Goal: Task Accomplishment & Management: Complete application form

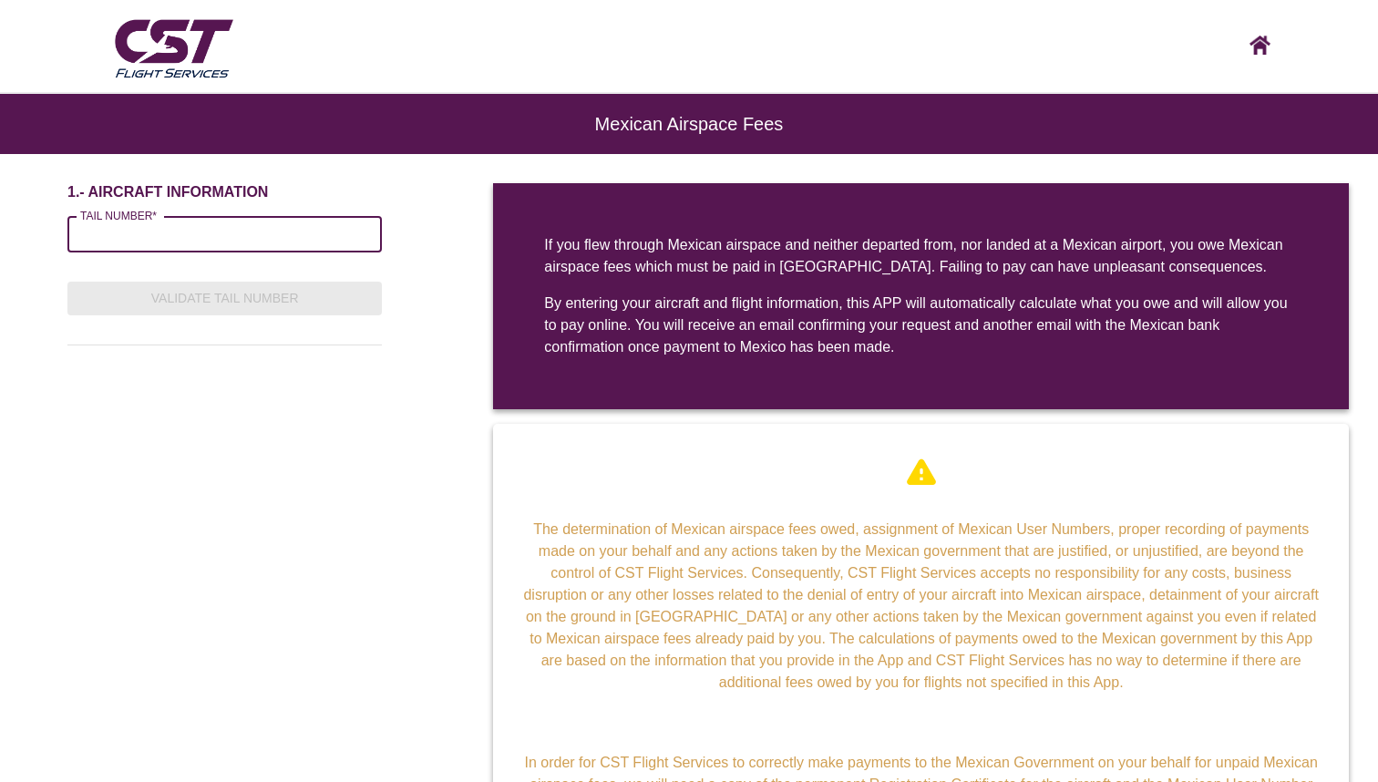
click at [197, 231] on input "TAIL NUMBER*" at bounding box center [224, 234] width 314 height 36
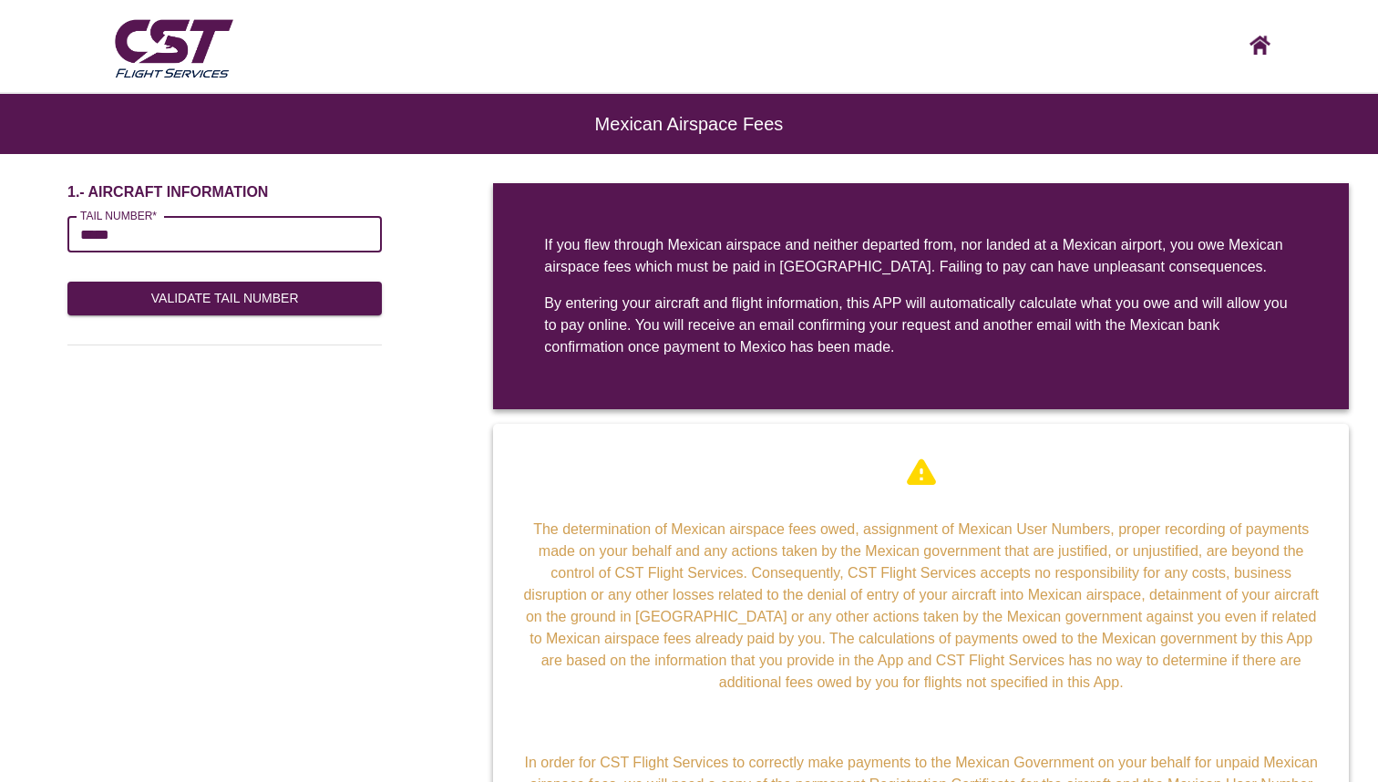
type input "******"
click at [203, 291] on button "Validate Tail Number" at bounding box center [224, 299] width 314 height 34
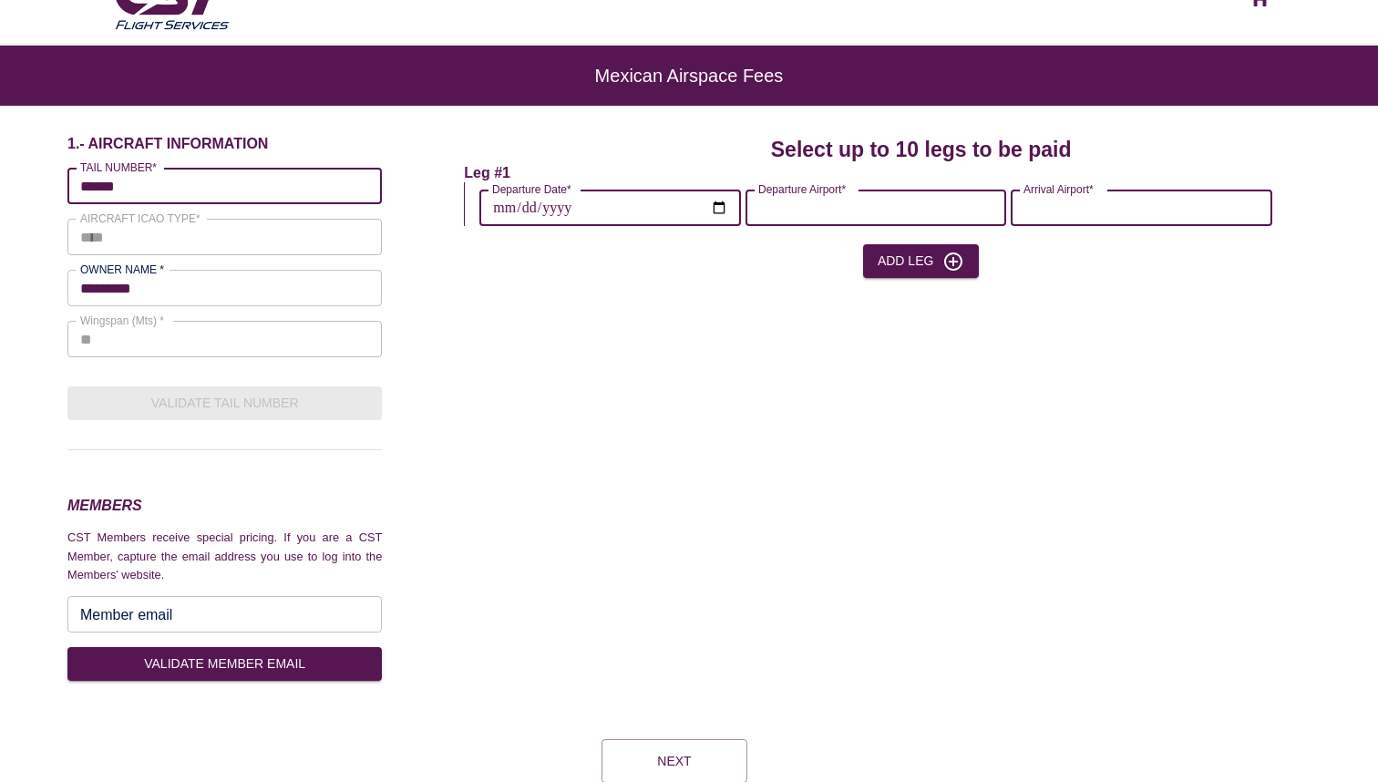
scroll to position [50, 0]
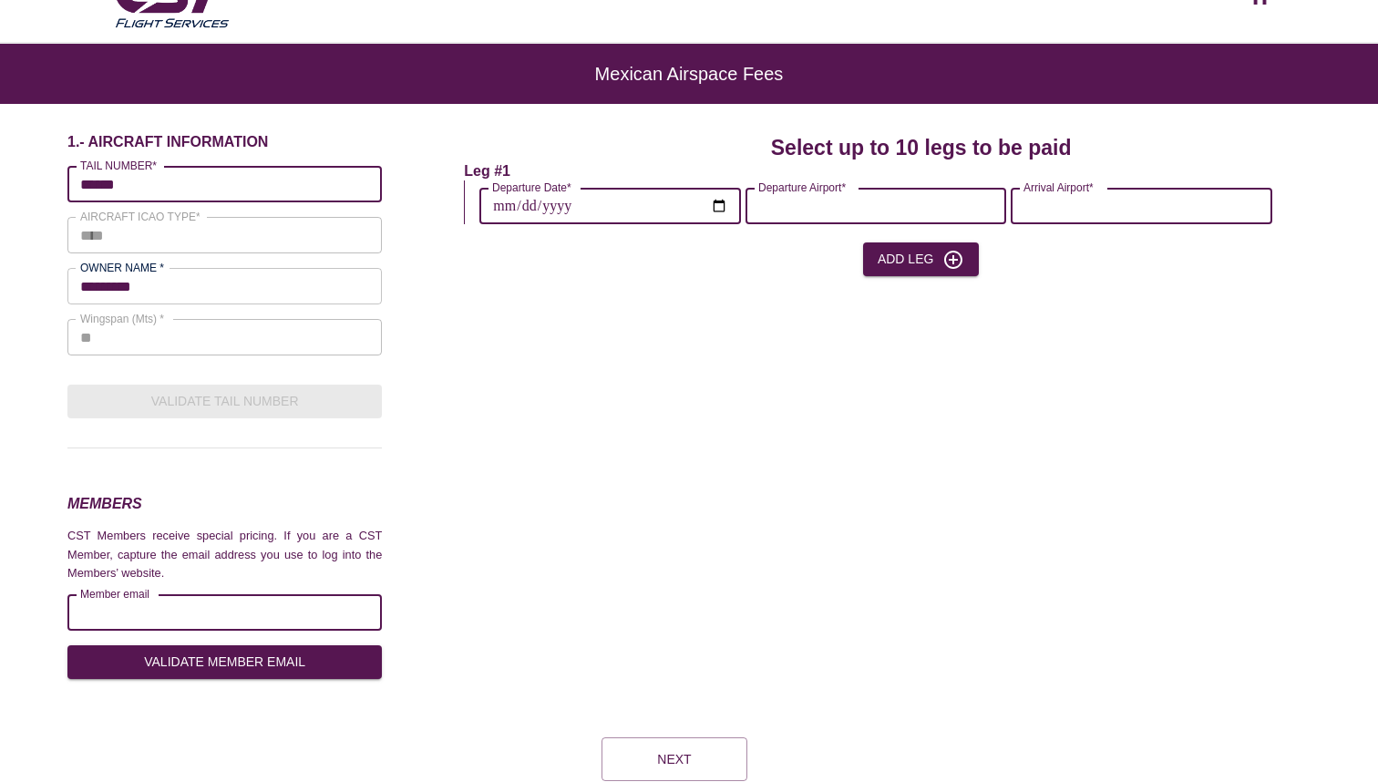
click at [187, 615] on input "Member email" at bounding box center [224, 612] width 314 height 36
type input "**********"
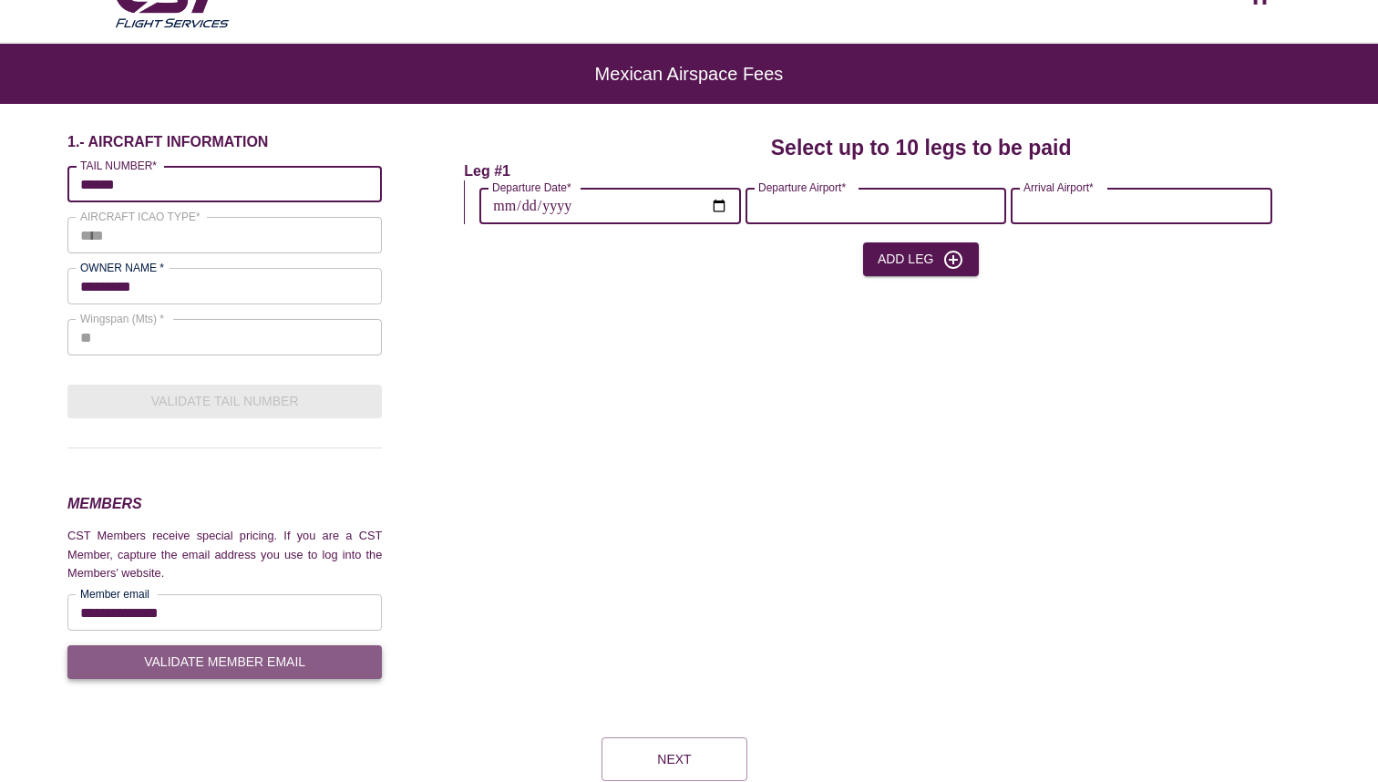
click at [176, 656] on button "VALIDATE MEMBER EMAIL" at bounding box center [224, 662] width 314 height 34
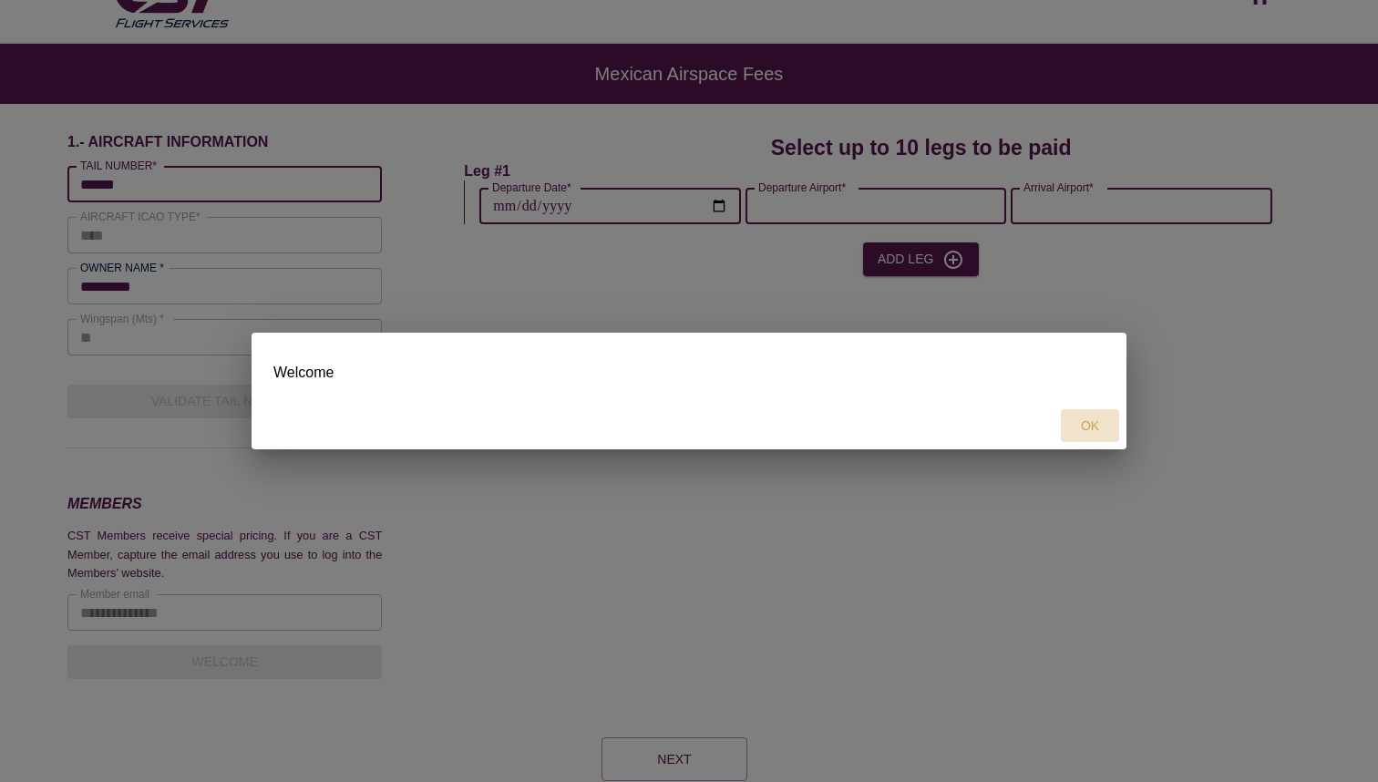
click at [1093, 422] on button "OK" at bounding box center [1090, 426] width 58 height 34
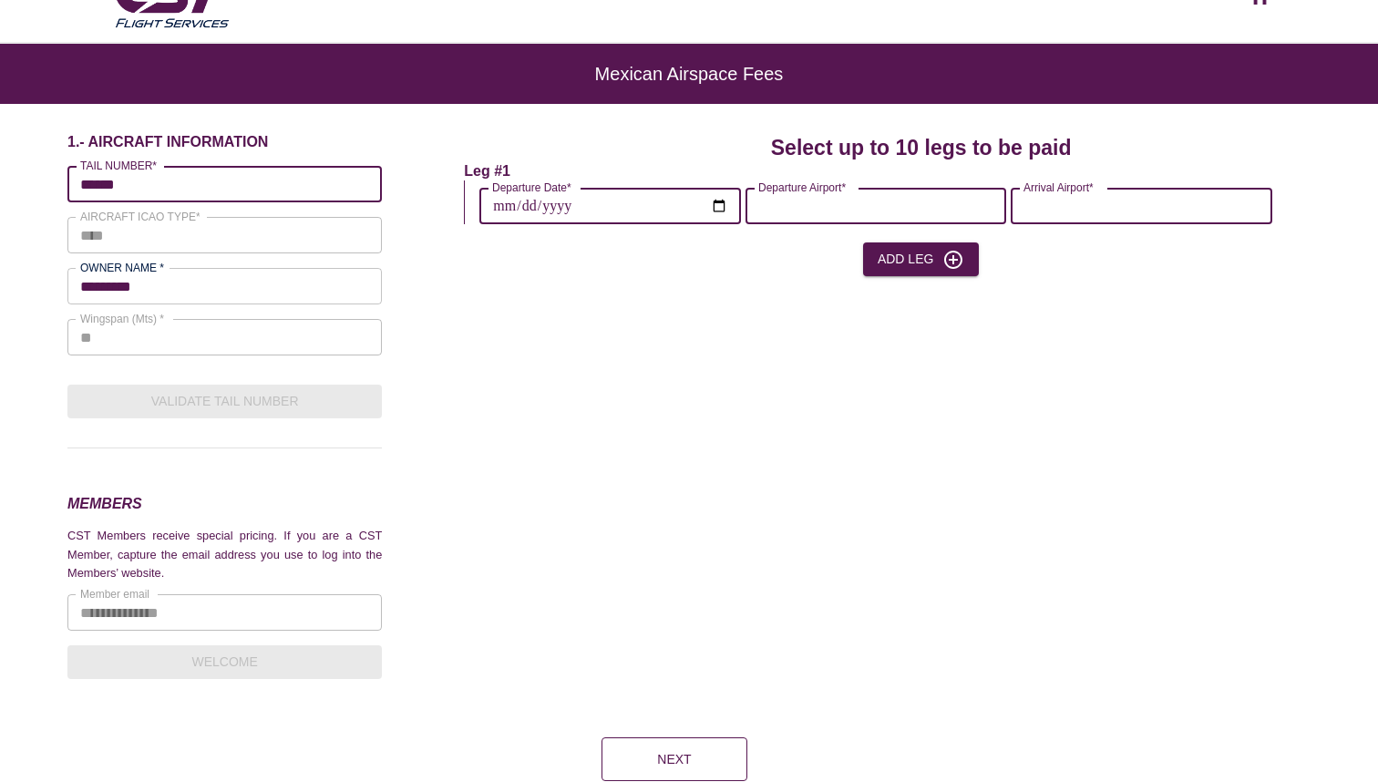
click at [686, 751] on button "Next" at bounding box center [674, 759] width 146 height 44
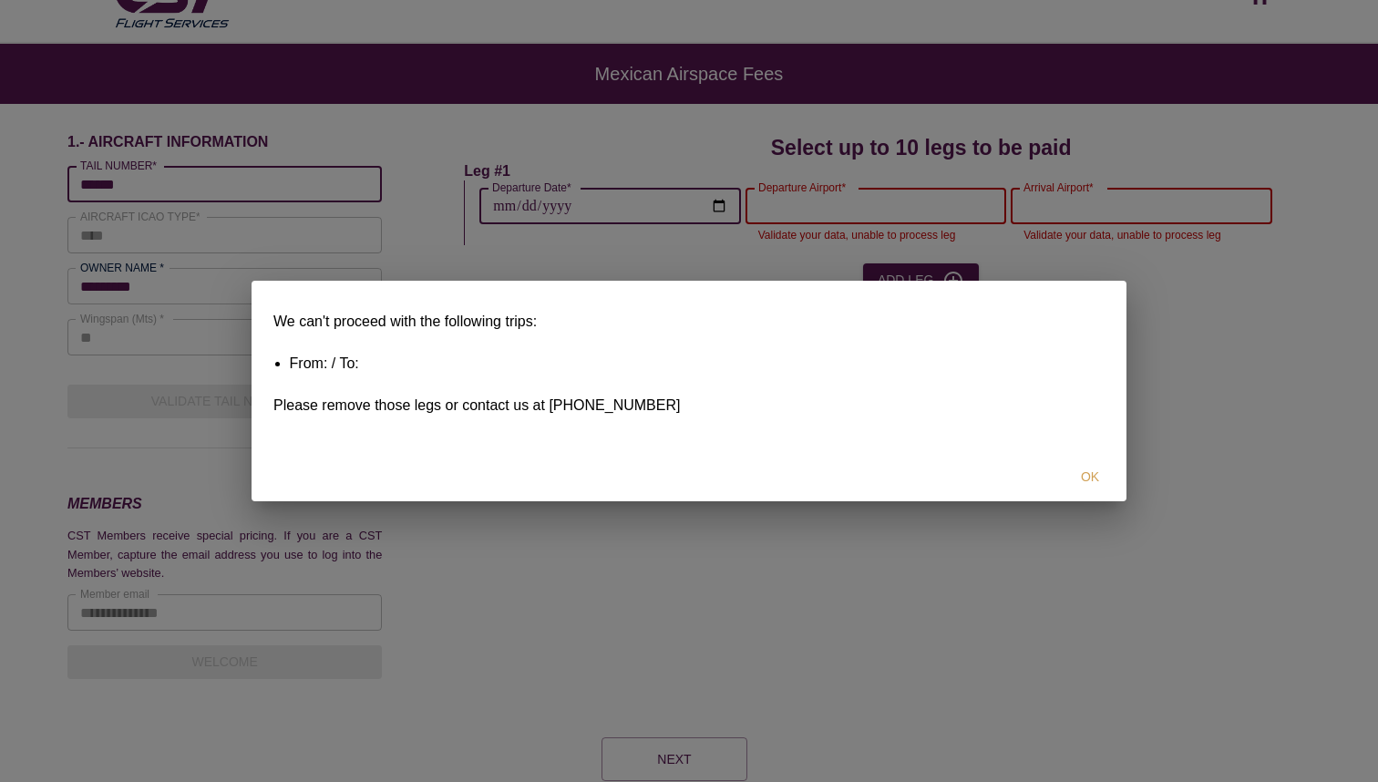
click at [1088, 475] on button "OK" at bounding box center [1090, 477] width 58 height 34
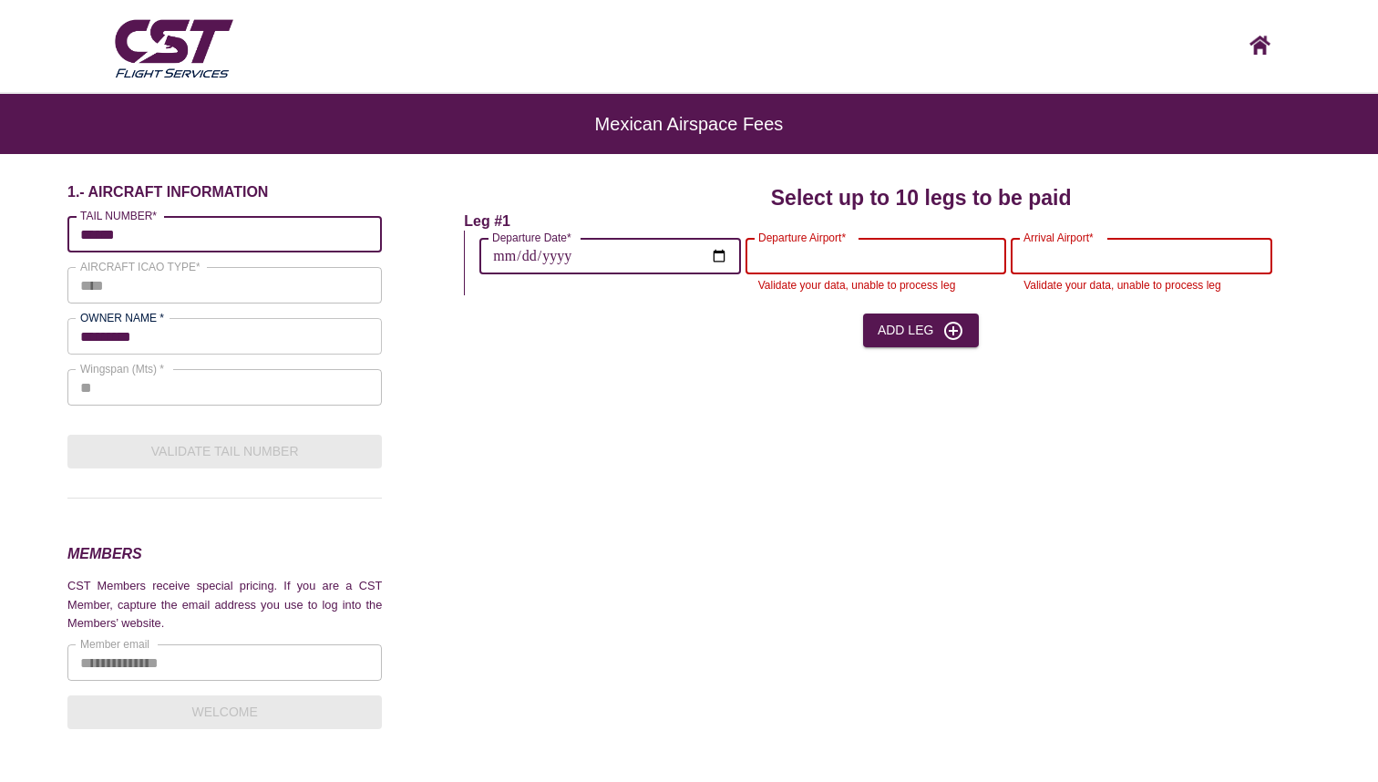
scroll to position [0, 0]
